Goal: Find contact information: Find contact information

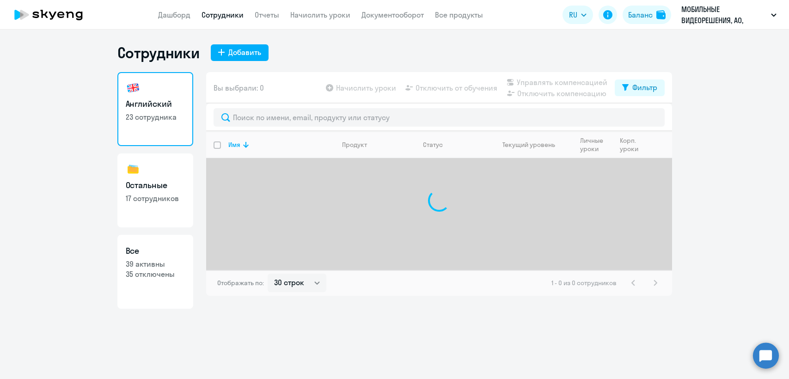
select select "30"
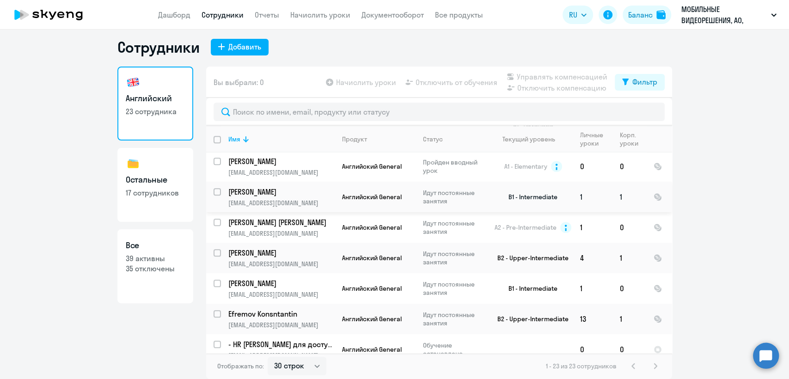
scroll to position [571, 0]
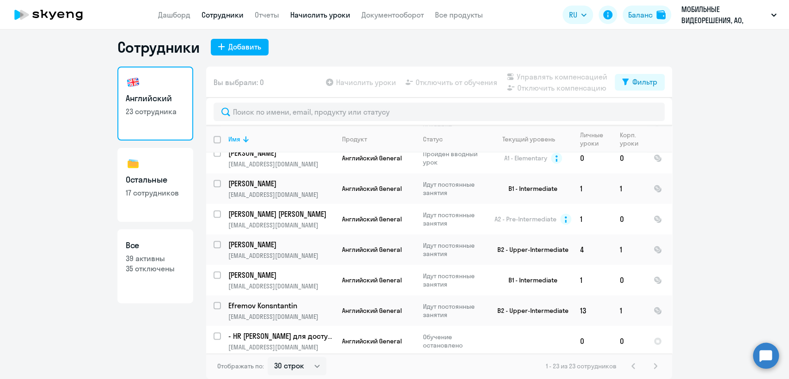
click at [300, 14] on link "Начислить уроки" at bounding box center [320, 14] width 60 height 9
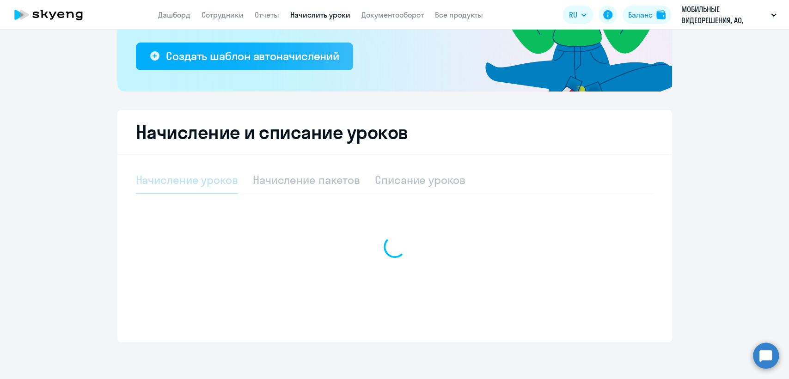
select select "10"
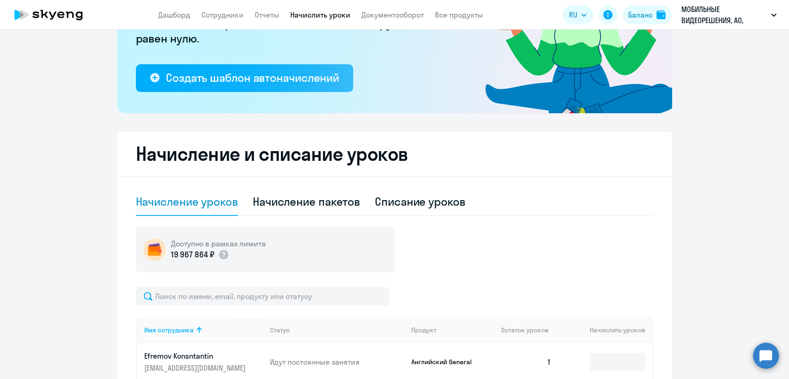
scroll to position [154, 0]
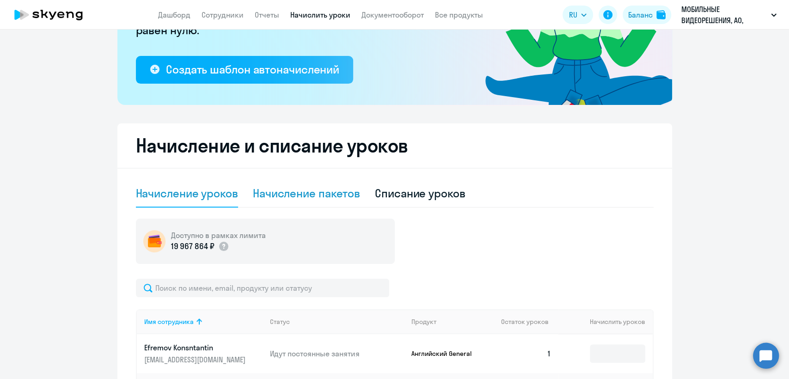
click at [302, 197] on div "Начисление пакетов" at bounding box center [306, 193] width 107 height 15
select select "10"
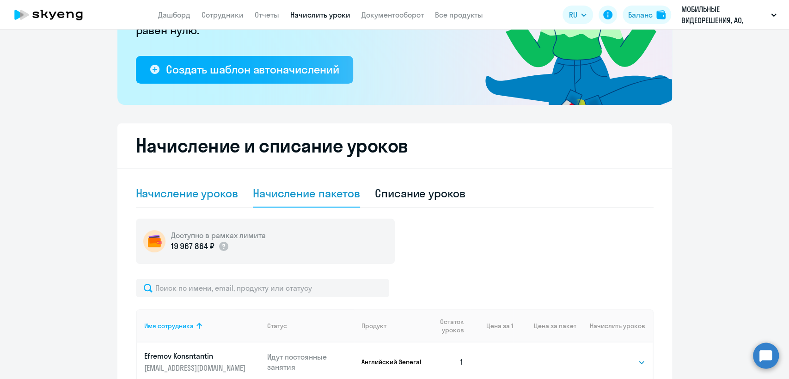
click at [169, 199] on div "Начисление уроков" at bounding box center [187, 193] width 102 height 15
select select "10"
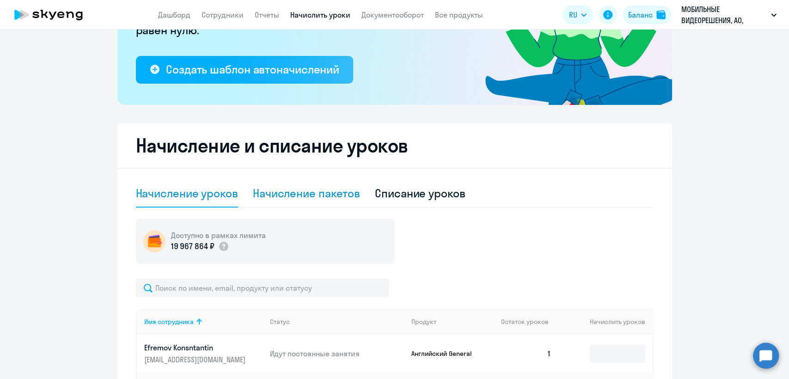
click at [278, 192] on div "Начисление пакетов" at bounding box center [306, 193] width 107 height 15
select select "10"
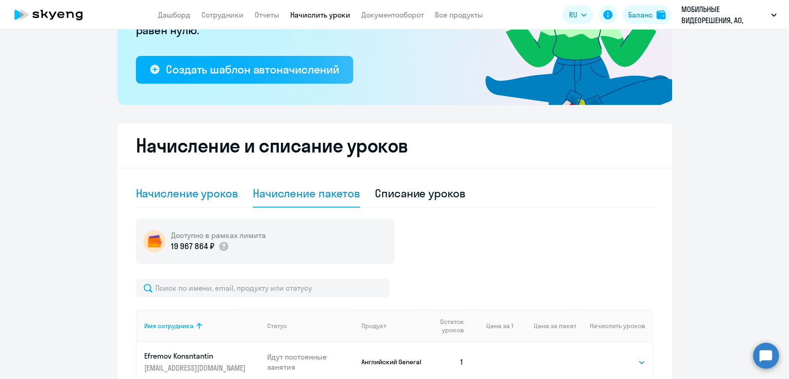
click at [187, 189] on div "Начисление уроков" at bounding box center [187, 193] width 102 height 15
select select "10"
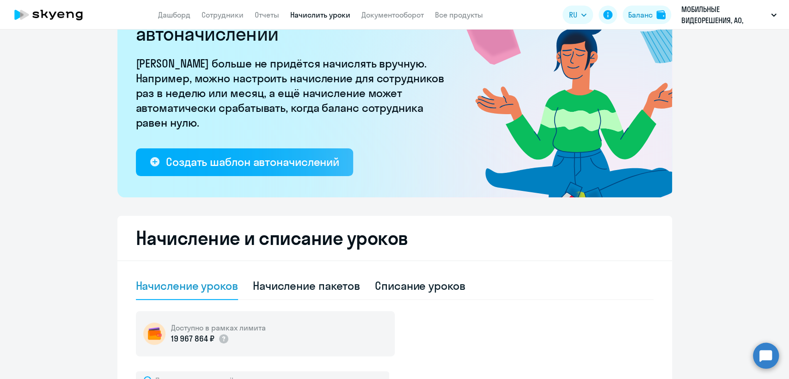
scroll to position [0, 0]
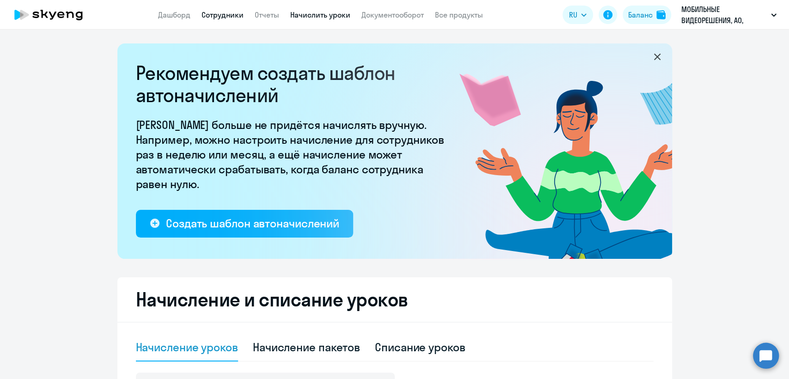
click at [220, 11] on link "Сотрудники" at bounding box center [223, 14] width 42 height 9
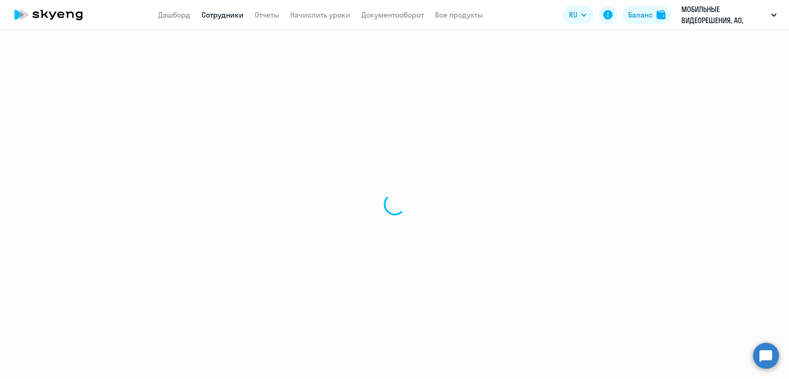
select select "30"
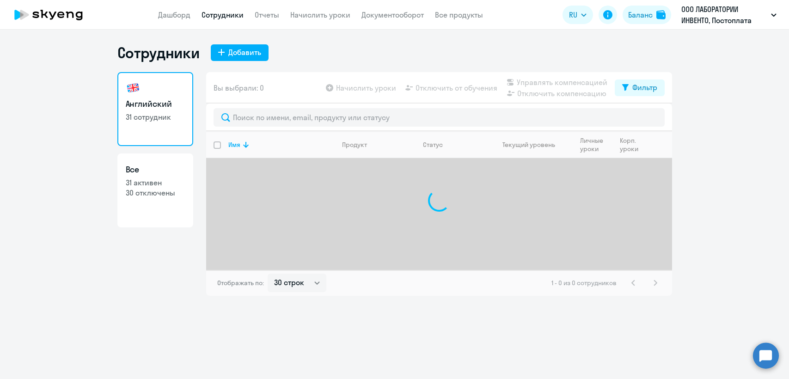
select select "30"
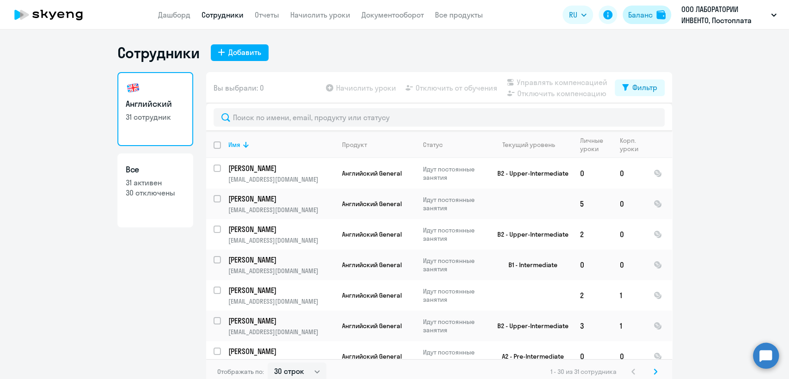
click at [644, 20] on button "Баланс" at bounding box center [647, 15] width 49 height 18
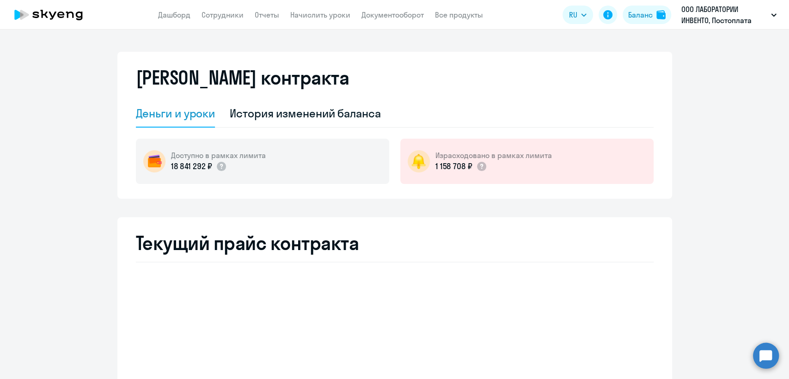
select select "english_adult_not_native_speaker"
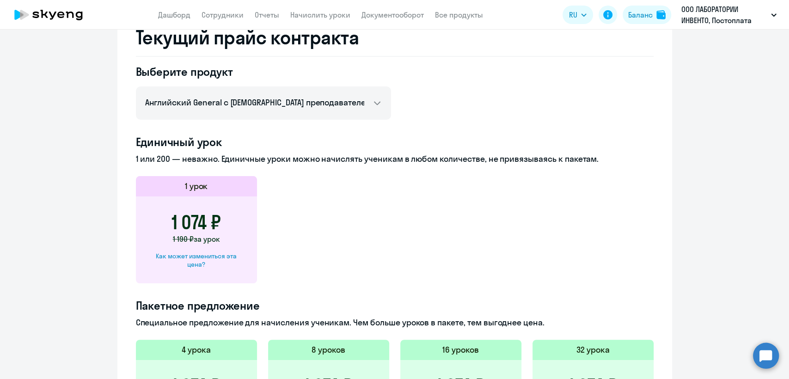
scroll to position [257, 0]
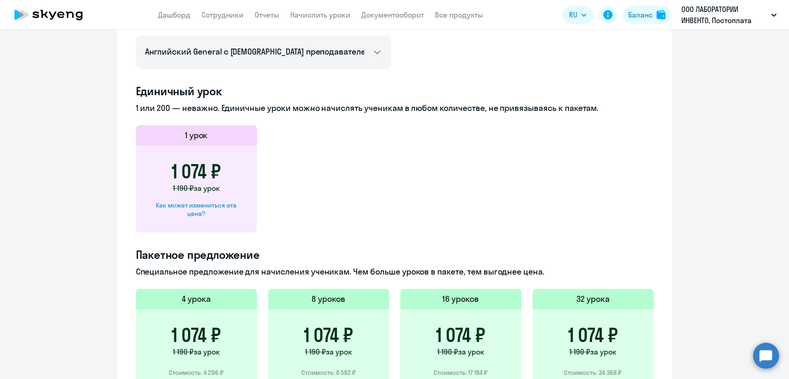
click at [215, 205] on div "Как может измениться эта цена?" at bounding box center [197, 209] width 92 height 17
select select "english_adult_not_native_speaker"
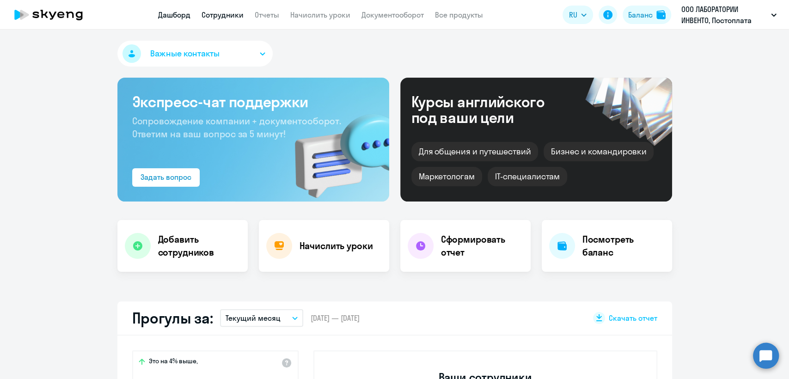
click at [211, 15] on link "Сотрудники" at bounding box center [223, 14] width 42 height 9
select select "30"
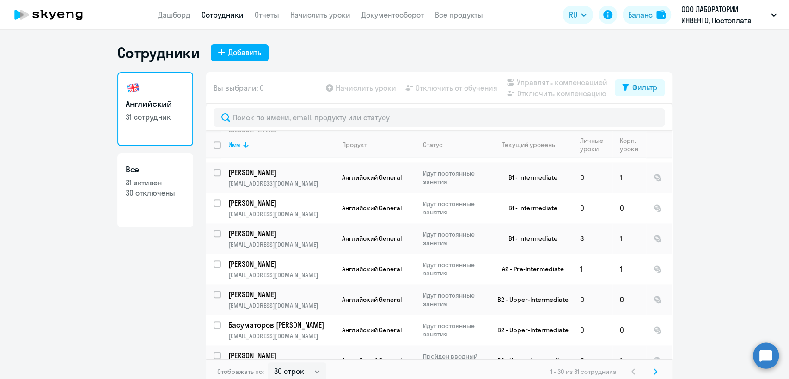
scroll to position [734, 0]
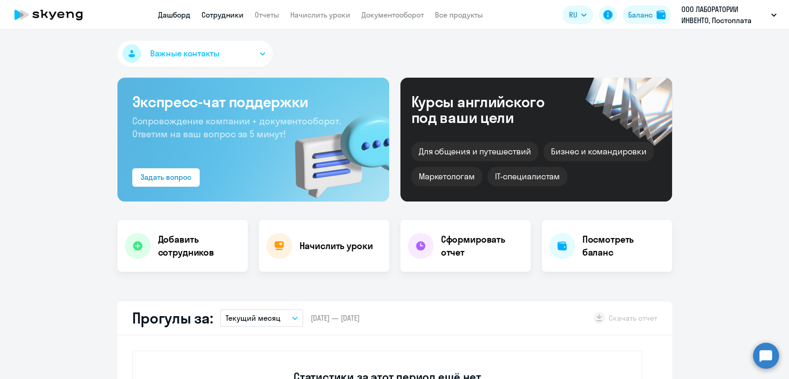
click at [212, 17] on link "Сотрудники" at bounding box center [223, 14] width 42 height 9
select select "30"
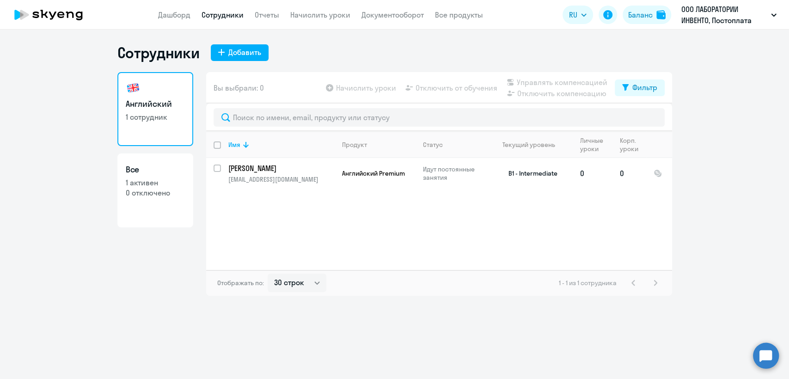
click at [303, 185] on td "[PERSON_NAME] [PERSON_NAME][EMAIL_ADDRESS][DOMAIN_NAME]" at bounding box center [278, 173] width 114 height 31
select select "english"
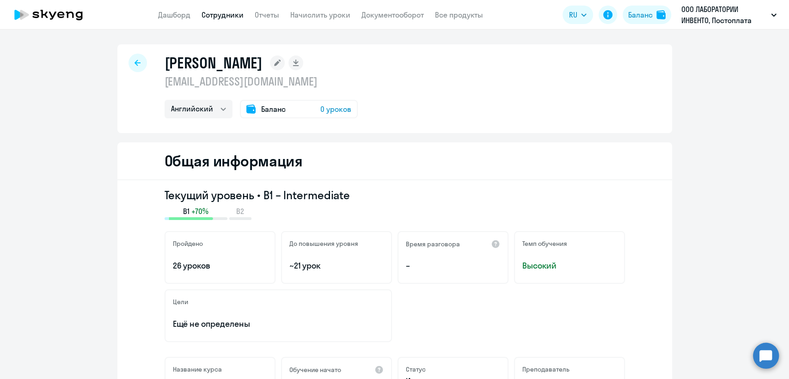
click at [259, 82] on p "[EMAIL_ADDRESS][DOMAIN_NAME]" at bounding box center [261, 81] width 193 height 15
copy p "[EMAIL_ADDRESS][DOMAIN_NAME]"
